Goal: Transaction & Acquisition: Obtain resource

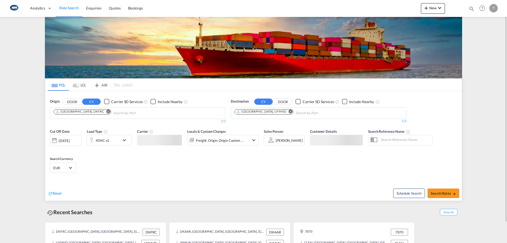
click at [84, 87] on md-tab-item "LCL" at bounding box center [79, 85] width 21 height 12
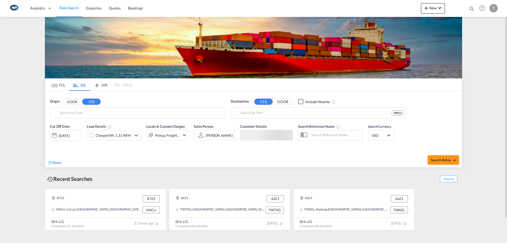
type input "DK-8722, [GEOGRAPHIC_DATA], [PERSON_NAME][GEOGRAPHIC_DATA], [GEOGRAPHIC_DATA], …"
type input "Cat Lai, VNCLI"
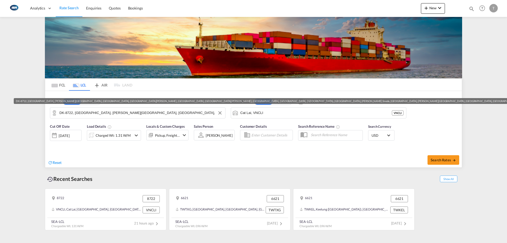
click at [101, 114] on input "DK-8722, [GEOGRAPHIC_DATA], [PERSON_NAME][GEOGRAPHIC_DATA], [GEOGRAPHIC_DATA], …" at bounding box center [140, 113] width 163 height 8
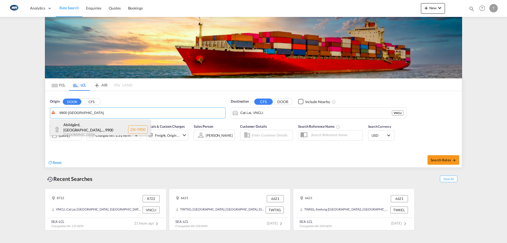
click at [106, 124] on div "Abildgård, [GEOGRAPHIC_DATA],... , 9900 [GEOGRAPHIC_DATA] DK-9900" at bounding box center [100, 129] width 100 height 20
type input "DK-9900, [GEOGRAPHIC_DATA], [GEOGRAPHIC_DATA], [GEOGRAPHIC_DATA], [GEOGRAPHIC_D…"
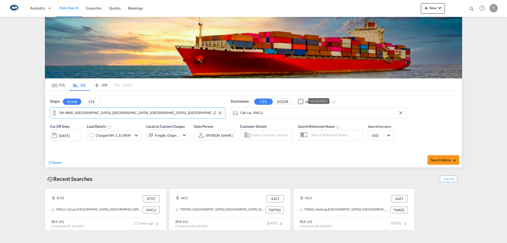
click at [280, 115] on input "Cat Lai, VNCLI" at bounding box center [321, 113] width 163 height 8
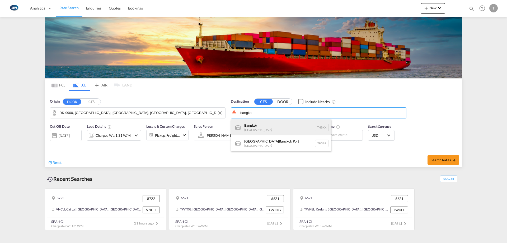
click at [276, 128] on div "Bangko k [GEOGRAPHIC_DATA] THBKK" at bounding box center [281, 127] width 100 height 16
type input "[GEOGRAPHIC_DATA], THBKK"
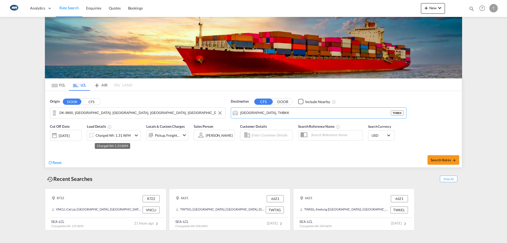
click at [114, 133] on div "Charged Wt: 1.31 W/M" at bounding box center [113, 134] width 35 height 7
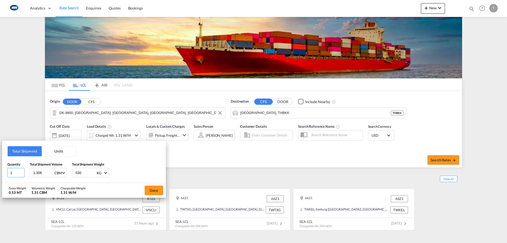
drag, startPoint x: 19, startPoint y: 173, endPoint x: 0, endPoint y: 172, distance: 18.7
click at [0, 172] on div "Total Shipment Units Quantity 1 Total Shipment Volume 1.306 CBM CBM CFT Total S…" at bounding box center [253, 121] width 507 height 243
type input "4"
type input "8.683"
type input "900"
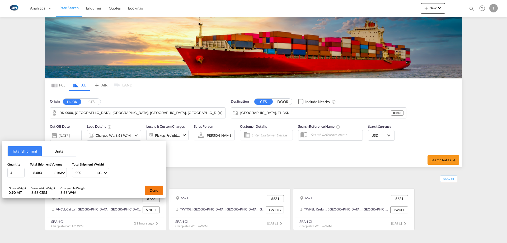
click at [152, 187] on button "Done" at bounding box center [154, 190] width 18 height 10
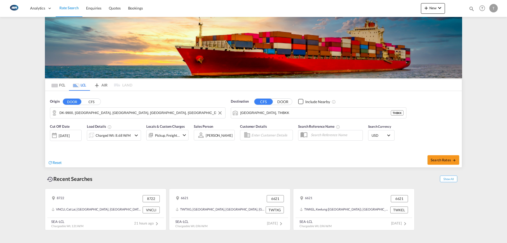
click at [168, 138] on div "Pickup, Freight +2" at bounding box center [167, 134] width 25 height 7
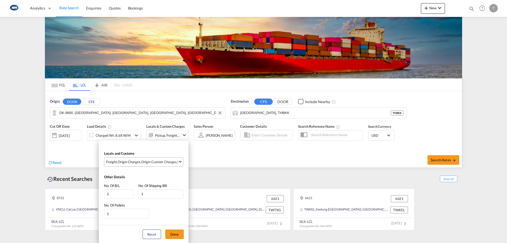
click at [152, 159] on div "Origin Custom Charges" at bounding box center [158, 161] width 35 height 5
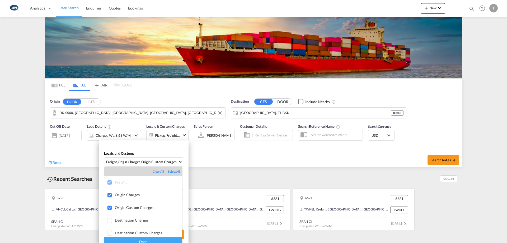
click at [139, 240] on div "Done" at bounding box center [143, 241] width 78 height 9
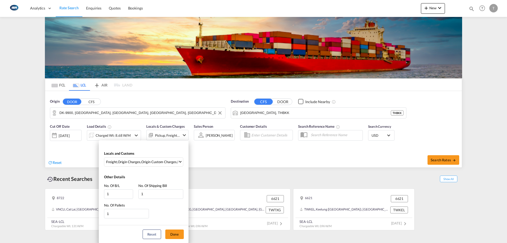
click at [175, 235] on button "Done" at bounding box center [174, 234] width 18 height 10
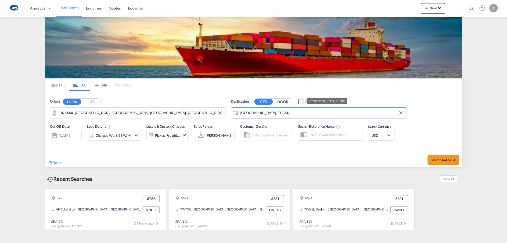
click at [273, 113] on input "[GEOGRAPHIC_DATA], THBKK" at bounding box center [321, 113] width 163 height 8
type input "p"
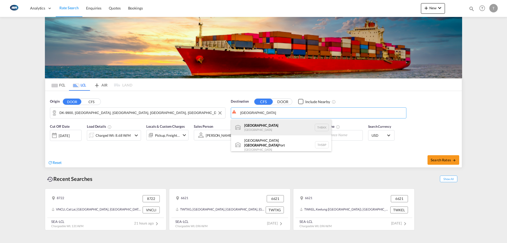
click at [269, 124] on div "[GEOGRAPHIC_DATA] [GEOGRAPHIC_DATA] THBKK" at bounding box center [281, 127] width 100 height 16
type input "[GEOGRAPHIC_DATA], THBKK"
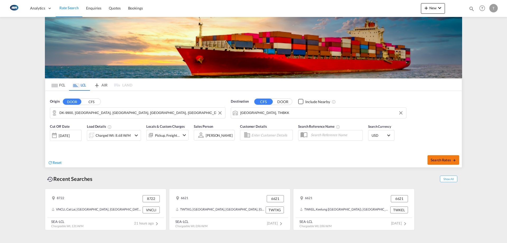
click at [444, 157] on button "Search Rates" at bounding box center [443, 160] width 32 height 10
type input "9900 to THBKK / [DATE]"
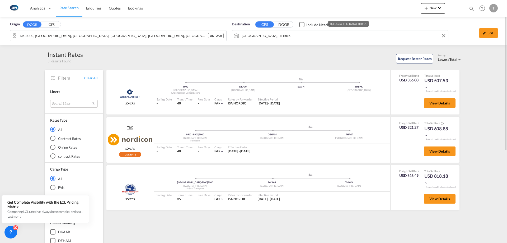
click at [276, 36] on div "Origin DOOR CFS DK-9900, [GEOGRAPHIC_DATA], [GEOGRAPHIC_DATA], [GEOGRAPHIC_DATA…" at bounding box center [253, 31] width 507 height 28
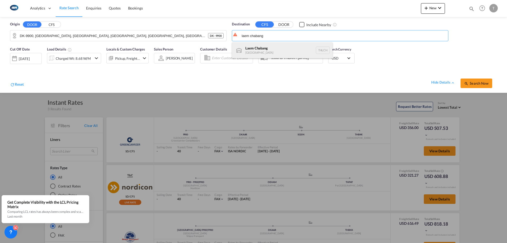
click at [289, 44] on div "Laem Chabang [GEOGRAPHIC_DATA] THLCH" at bounding box center [282, 50] width 100 height 16
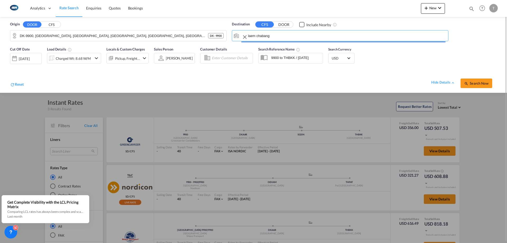
type input "Laem Chabang, THLCH"
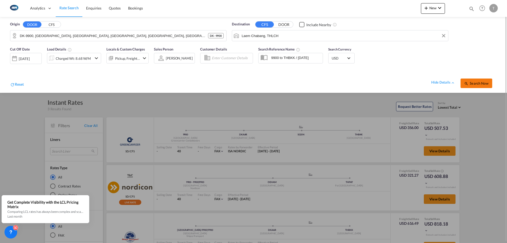
click at [477, 83] on span "Search Now" at bounding box center [476, 83] width 24 height 4
